Goal: Information Seeking & Learning: Learn about a topic

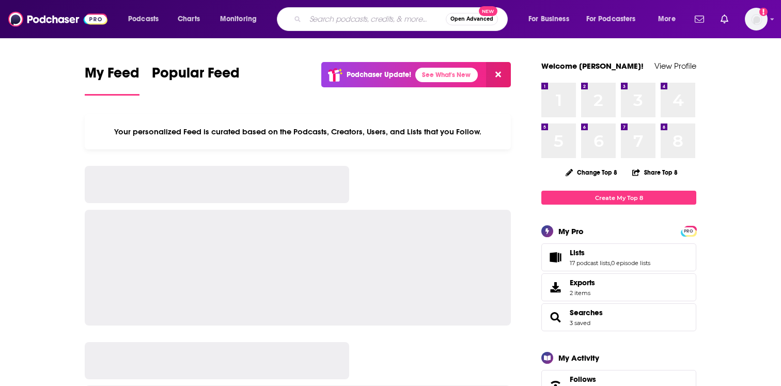
click at [342, 19] on input "Search podcasts, credits, & more..." at bounding box center [375, 19] width 140 height 17
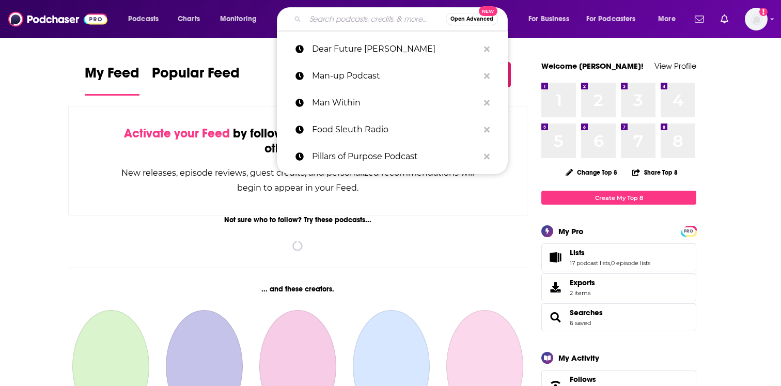
paste input "The Homeword"
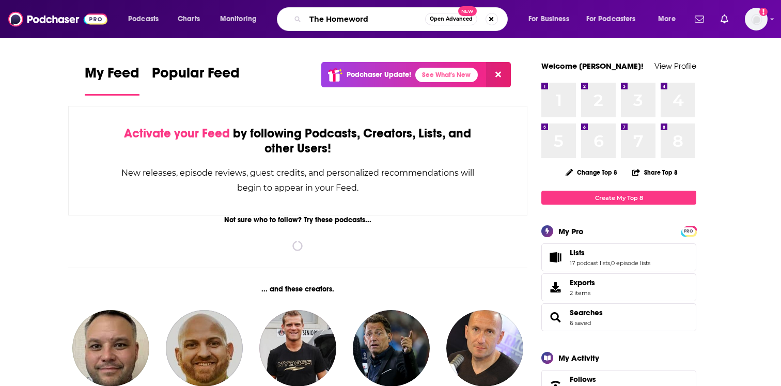
type input "The Homeword"
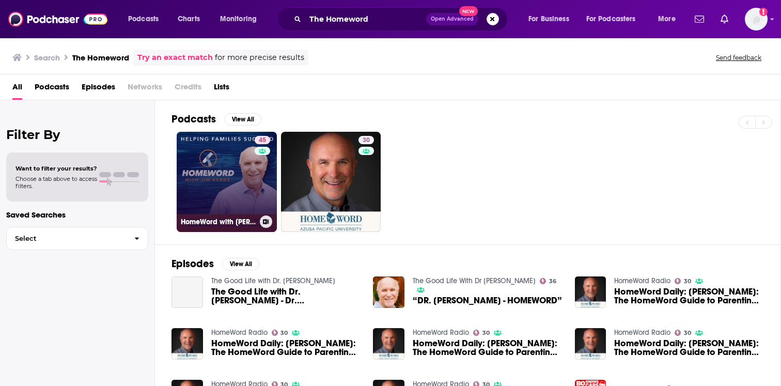
click at [256, 183] on div "45" at bounding box center [264, 176] width 18 height 80
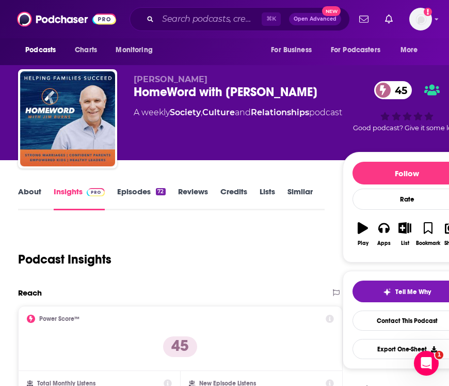
scroll to position [178, 0]
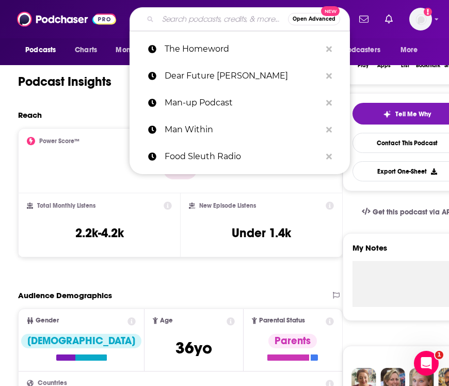
click at [229, 19] on input "Search podcasts, credits, & more..." at bounding box center [223, 19] width 130 height 17
paste input "Every Man’s Battle"
type input "Every Man’s Battle"
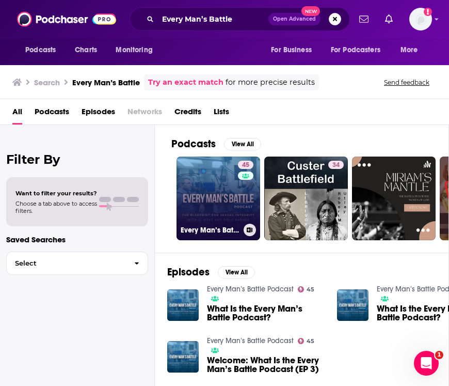
click at [212, 204] on link "45 Every Man’s Battle Podcast" at bounding box center [219, 198] width 84 height 84
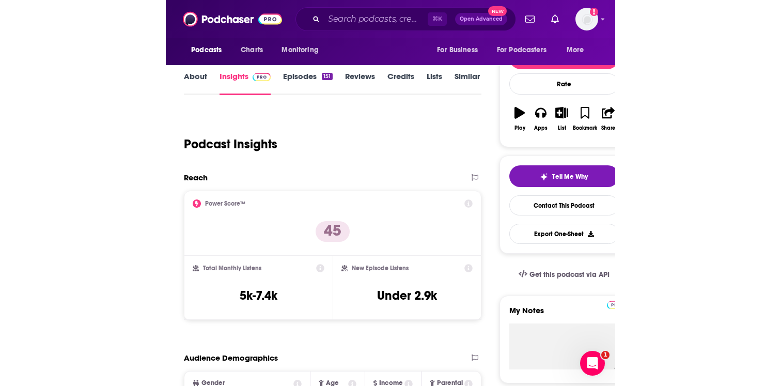
scroll to position [153, 0]
